Goal: Navigation & Orientation: Find specific page/section

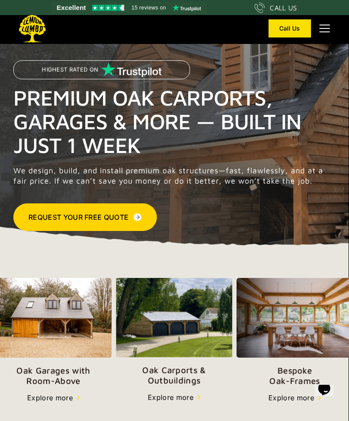
scroll to position [0, 0]
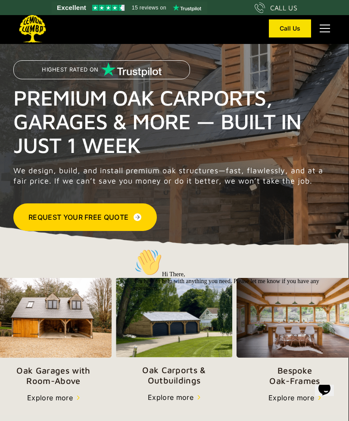
click at [26, 37] on img at bounding box center [33, 29] width 30 height 28
click at [50, 318] on img at bounding box center [53, 318] width 116 height 80
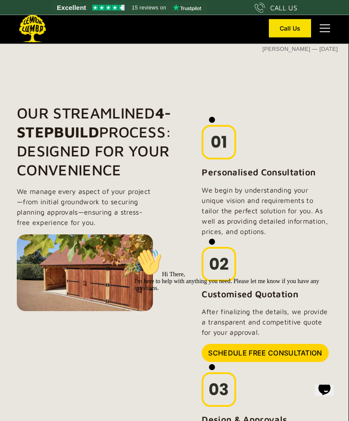
scroll to position [500, 0]
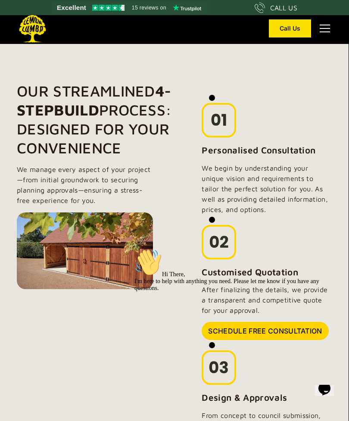
click at [334, 249] on div at bounding box center [238, 249] width 209 height 0
click at [322, 249] on div at bounding box center [238, 249] width 209 height 0
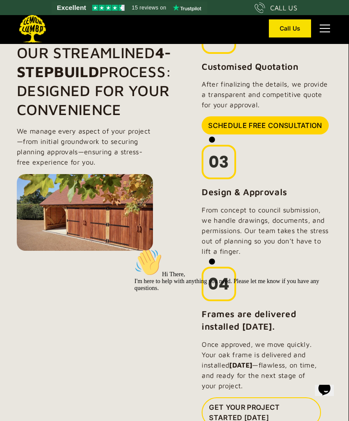
scroll to position [724, 0]
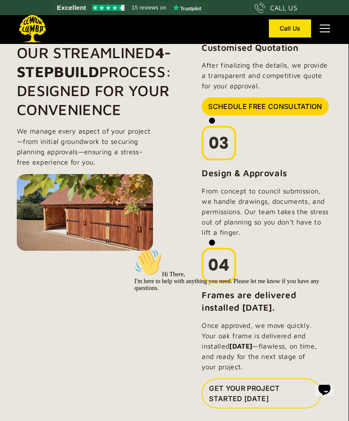
click at [323, 292] on div "Hi There, I'm here to help with anything you need. Please let me know if you ha…" at bounding box center [238, 270] width 209 height 43
click at [134, 249] on icon "Chat attention grabber" at bounding box center [134, 249] width 0 height 0
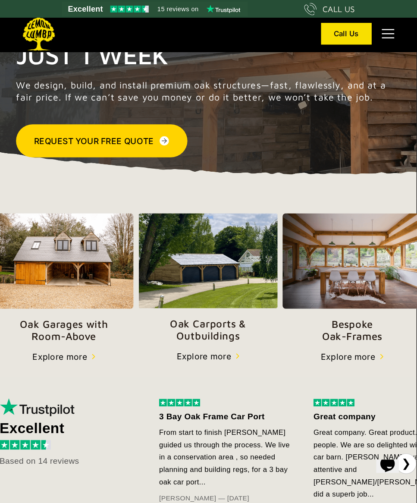
scroll to position [80, 0]
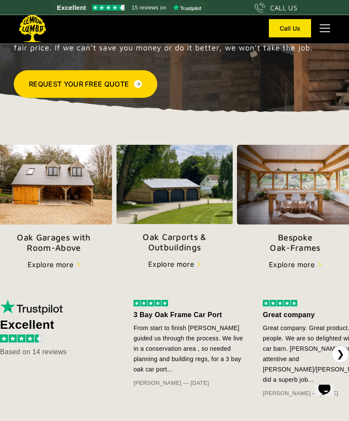
scroll to position [167, 0]
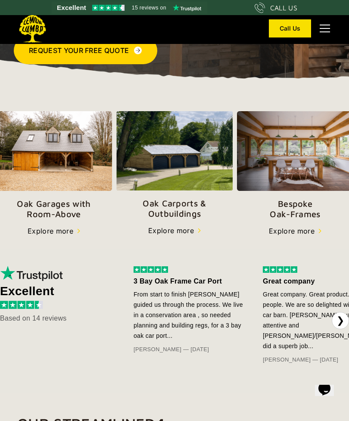
click at [45, 204] on p "Oak Garages with   Room-Above" at bounding box center [54, 209] width 116 height 21
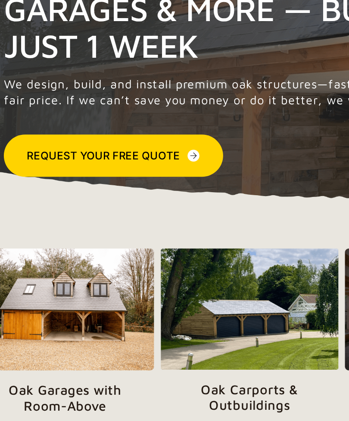
scroll to position [76, 0]
